Goal: Information Seeking & Learning: Learn about a topic

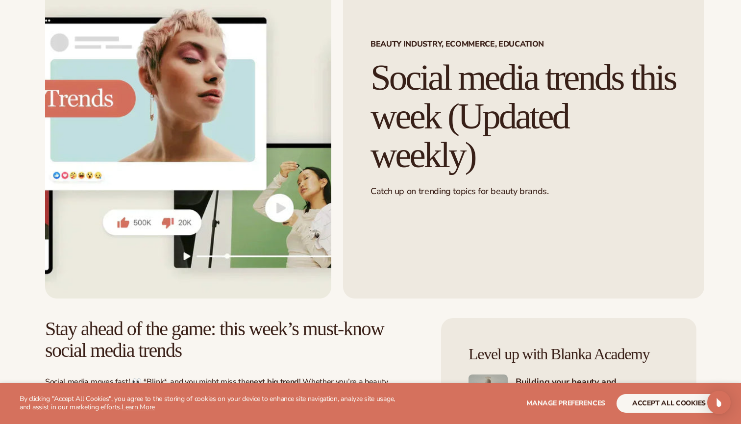
scroll to position [319, 0]
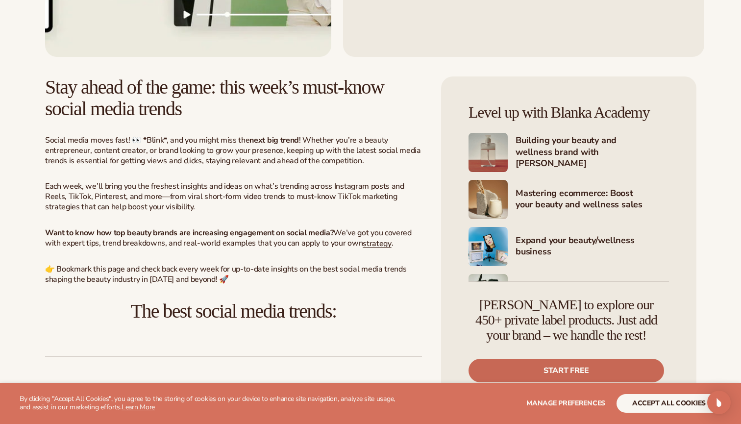
click at [567, 366] on link "Start free" at bounding box center [565, 371] width 195 height 24
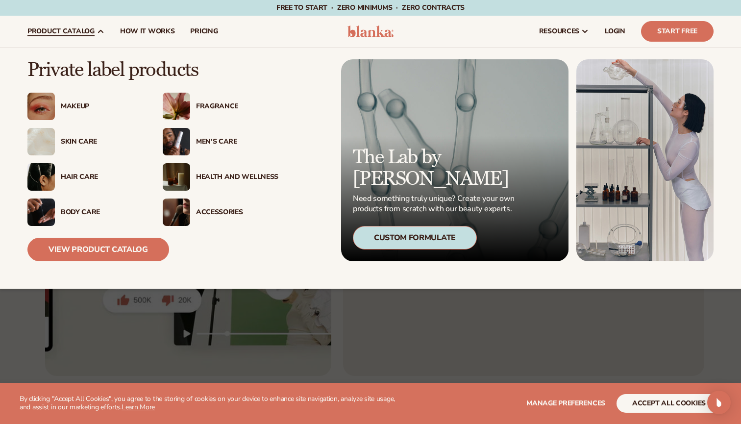
click at [80, 36] on link "product catalog" at bounding box center [66, 31] width 93 height 31
click at [76, 105] on div "Makeup" at bounding box center [102, 106] width 82 height 8
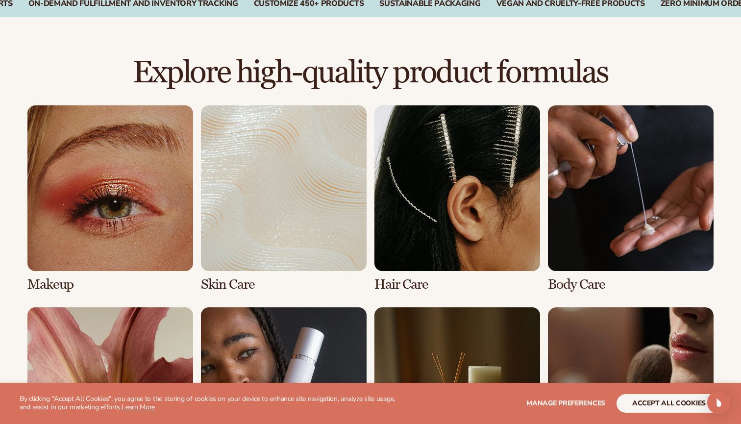
scroll to position [633, 0]
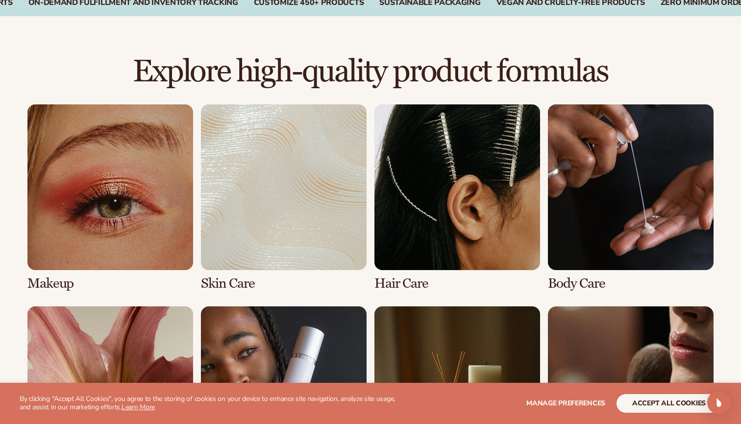
click at [126, 204] on link "1 / 8" at bounding box center [110, 197] width 166 height 187
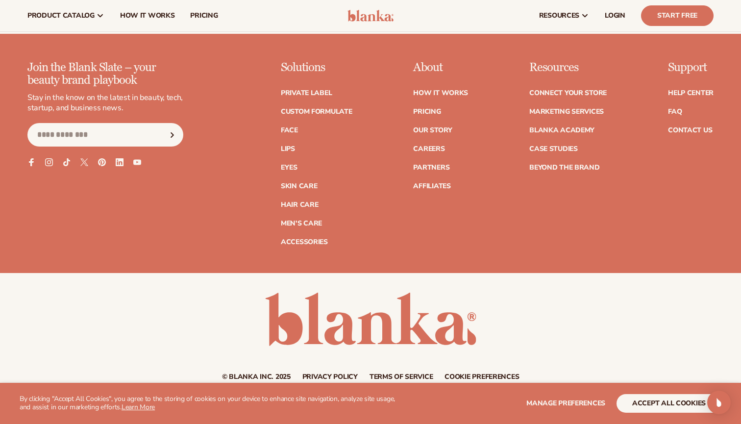
scroll to position [1932, 0]
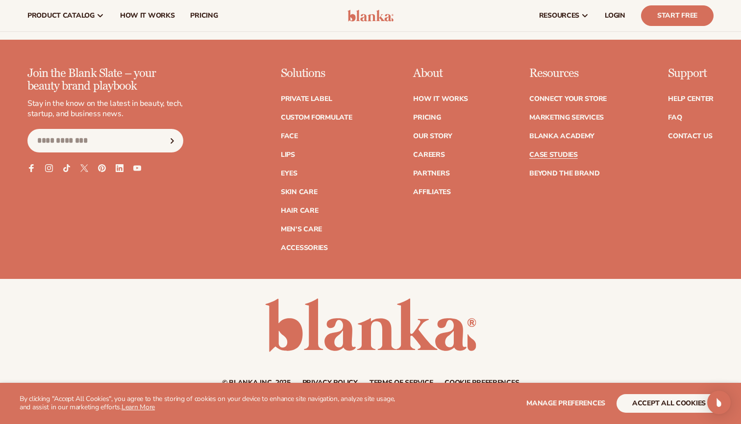
click at [554, 151] on link "Case Studies" at bounding box center [553, 154] width 48 height 7
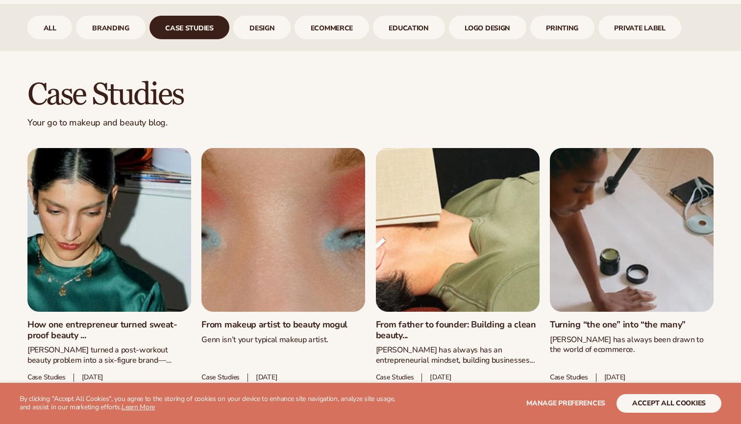
scroll to position [417, 0]
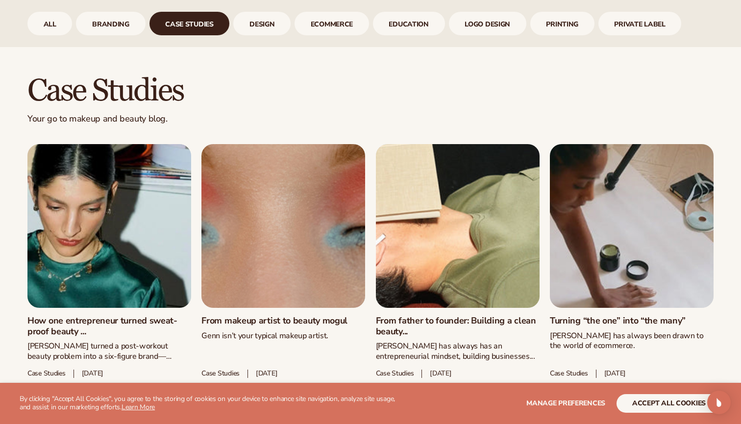
click at [298, 315] on link "From makeup artist to beauty mogul" at bounding box center [283, 320] width 164 height 11
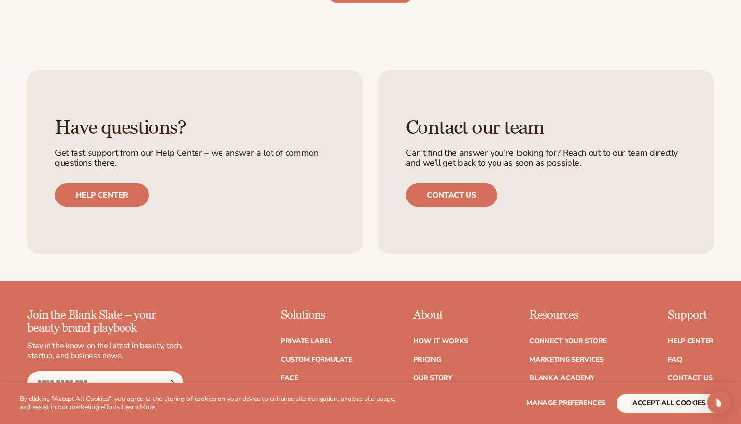
scroll to position [2622, 0]
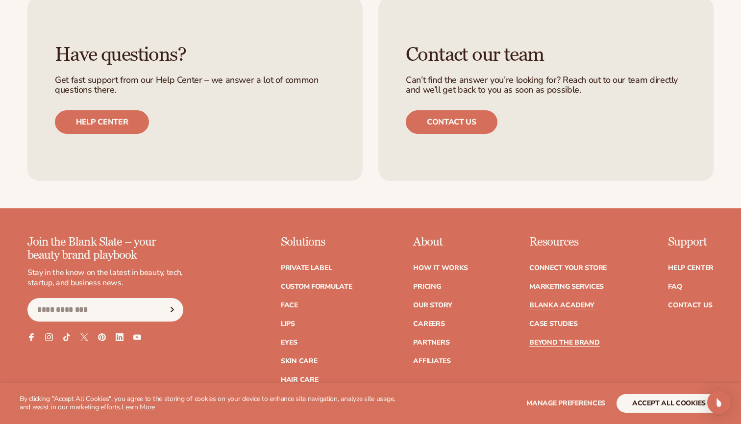
click at [565, 302] on link "Blanka Academy" at bounding box center [561, 305] width 65 height 7
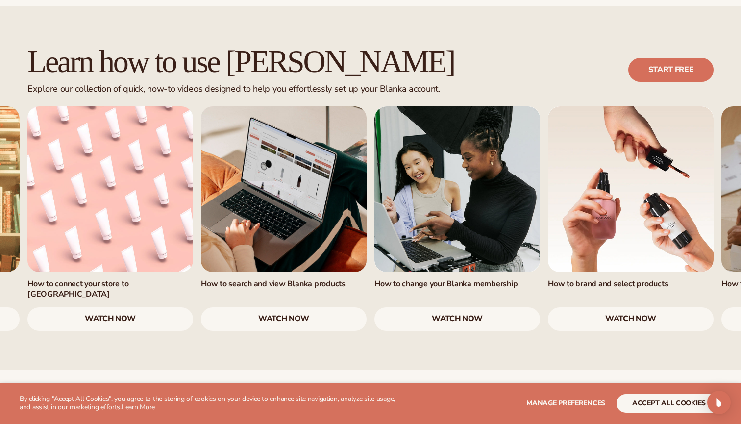
scroll to position [591, 0]
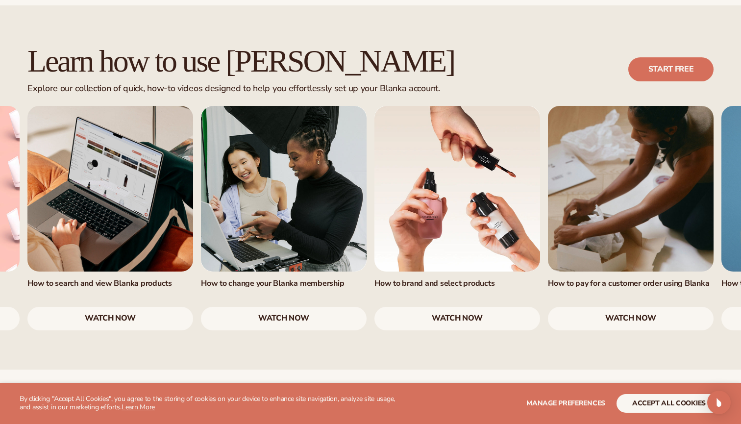
click at [480, 307] on link "watch now" at bounding box center [457, 319] width 166 height 24
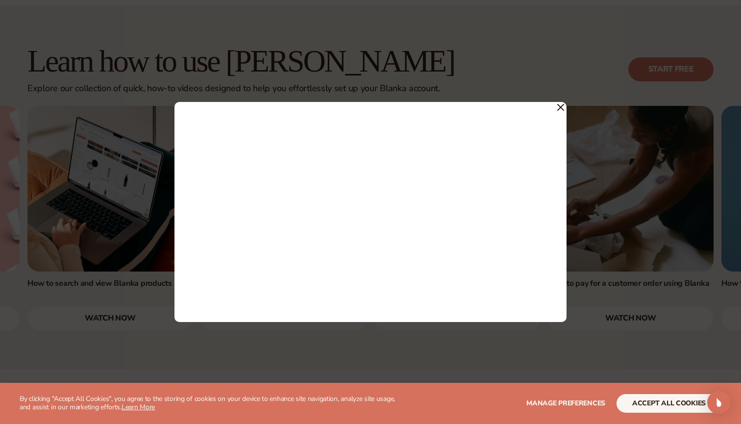
click at [558, 106] on icon at bounding box center [560, 107] width 6 height 6
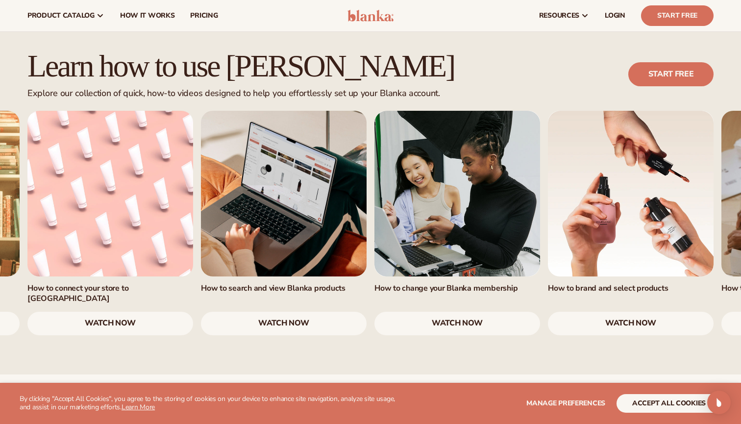
scroll to position [587, 0]
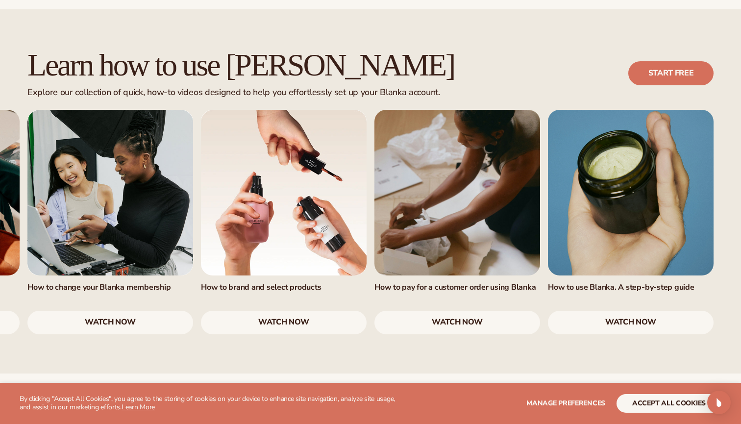
click at [445, 166] on link "6 / 7" at bounding box center [457, 193] width 166 height 166
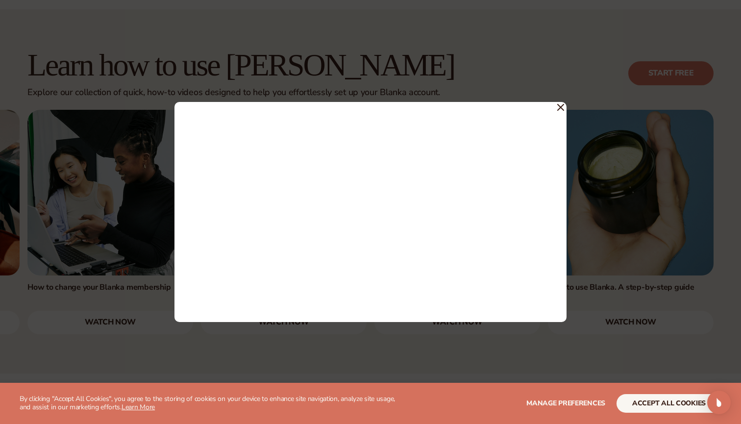
click at [560, 107] on icon at bounding box center [560, 107] width 6 height 6
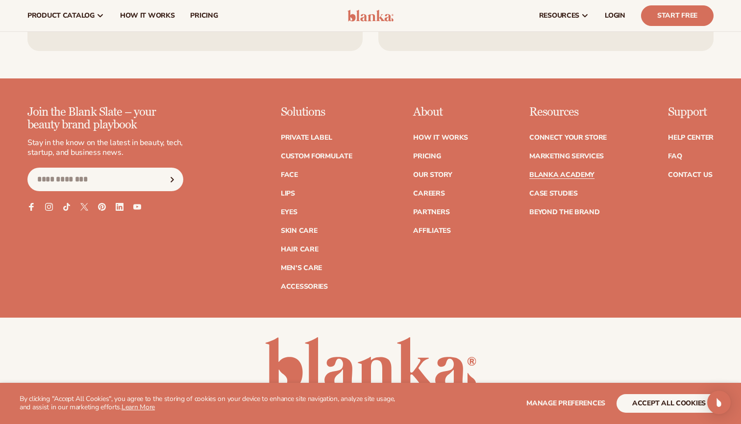
scroll to position [1974, 0]
click at [560, 153] on link "Marketing services" at bounding box center [566, 156] width 74 height 7
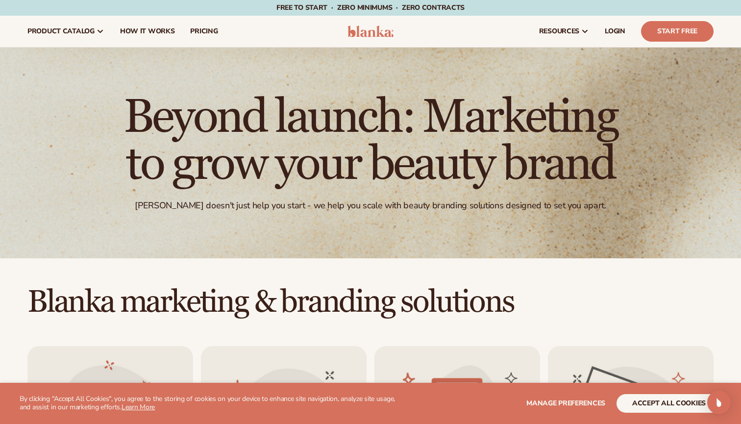
scroll to position [-1, 0]
